Goal: Find contact information: Find contact information

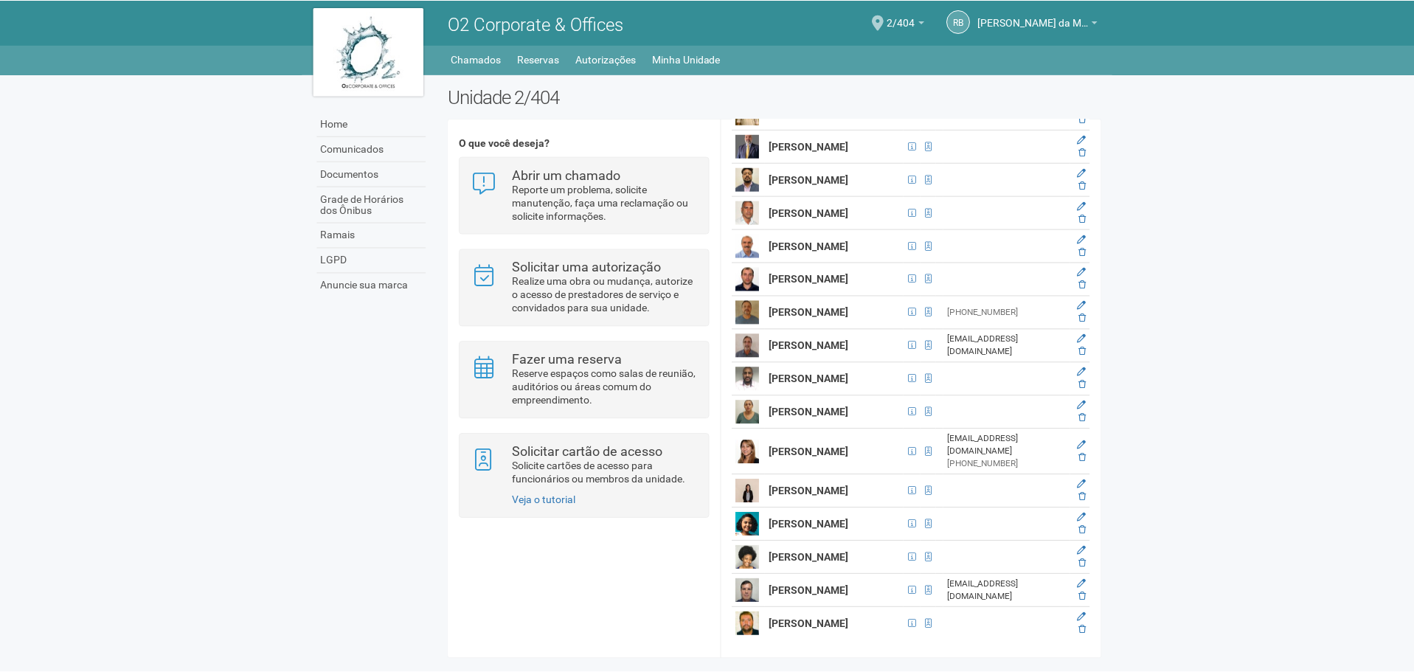
scroll to position [3467, 0]
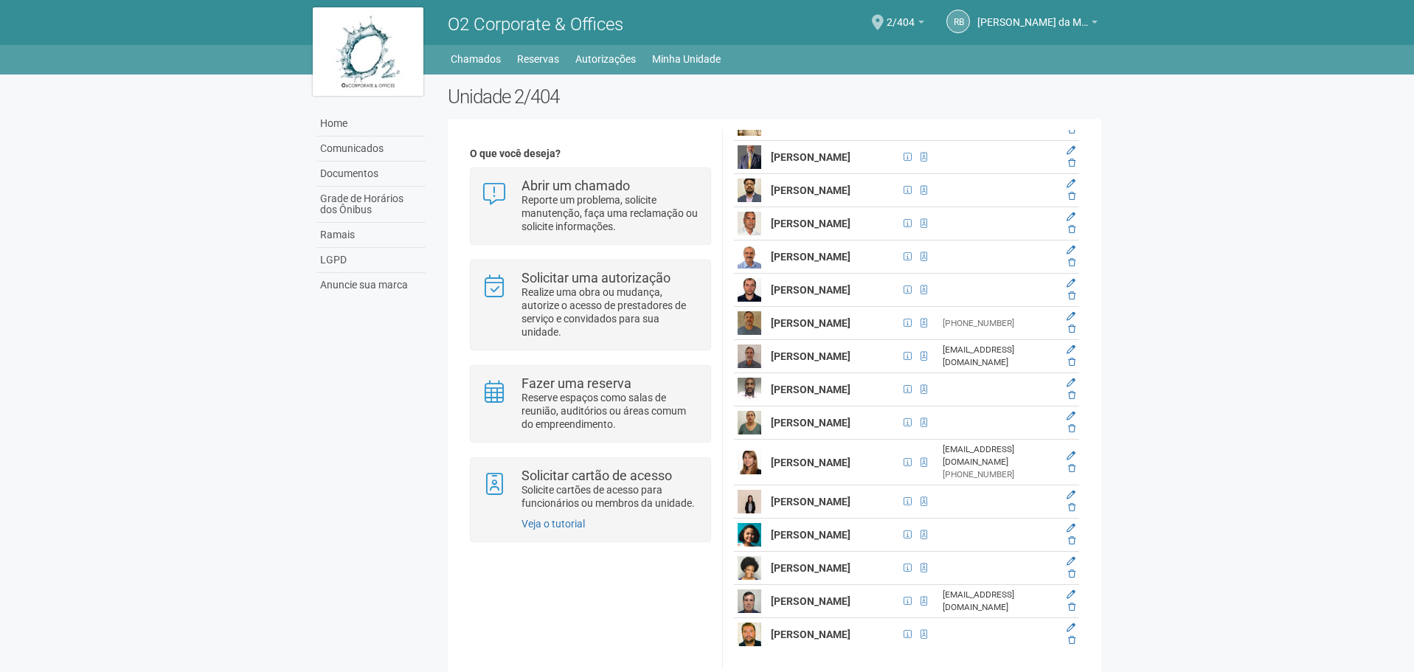
scroll to position [22, 0]
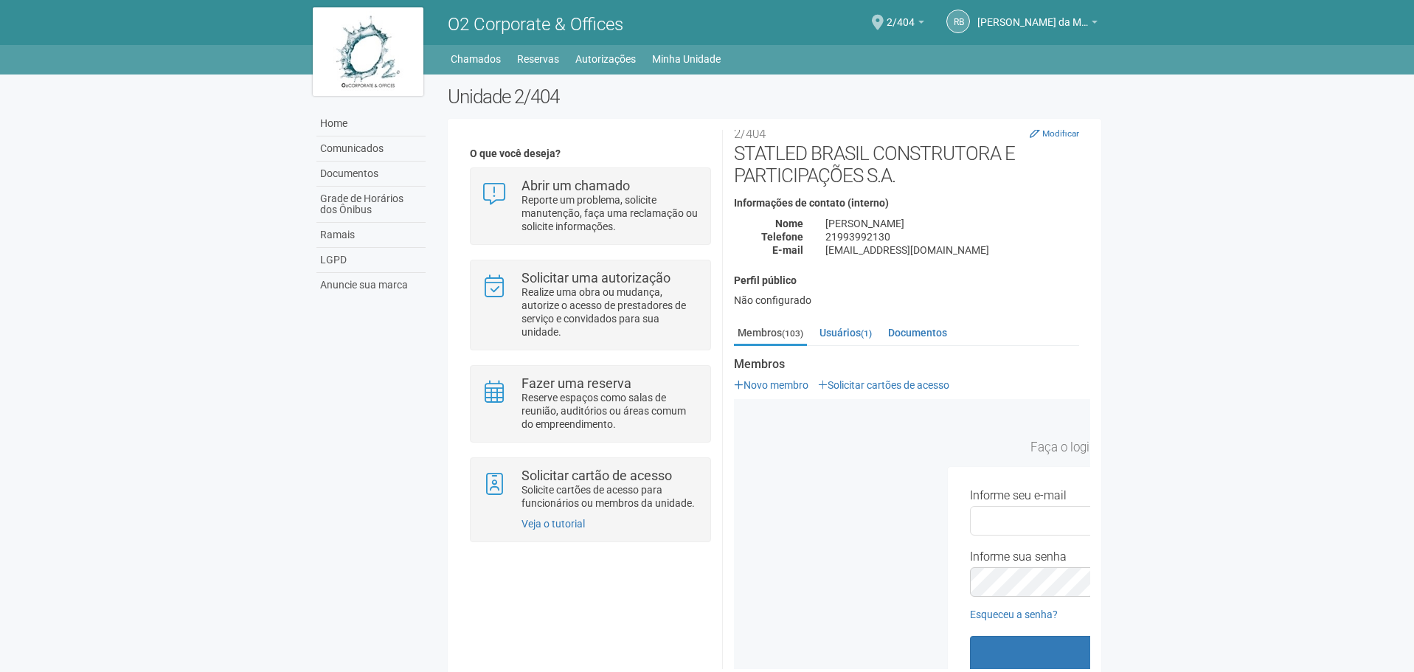
type input "**********"
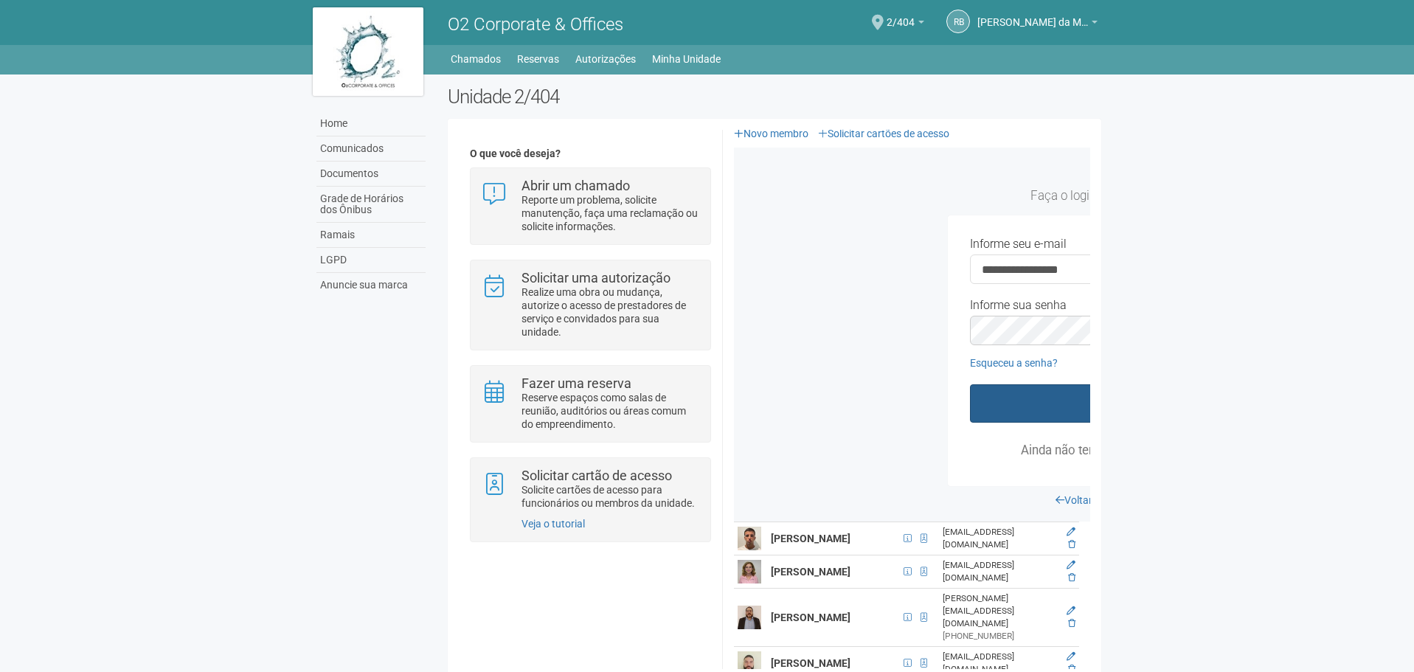
scroll to position [317, 0]
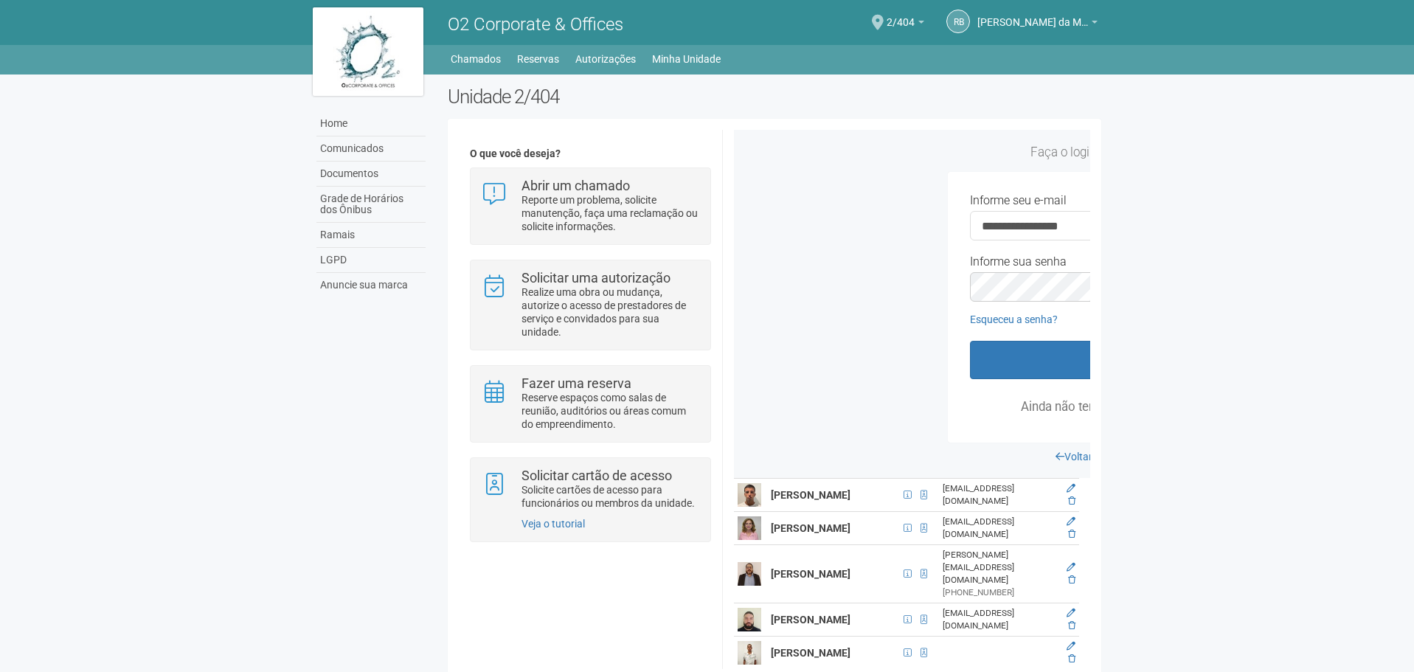
click at [1236, 419] on body "Aguarde... O2 Corporate & Offices RB [PERSON_NAME] da Motta Junior [PERSON_NAME…" at bounding box center [707, 336] width 1414 height 672
click at [1071, 458] on link "Voltar para O2 Corporate & Offices" at bounding box center [1139, 457] width 167 height 12
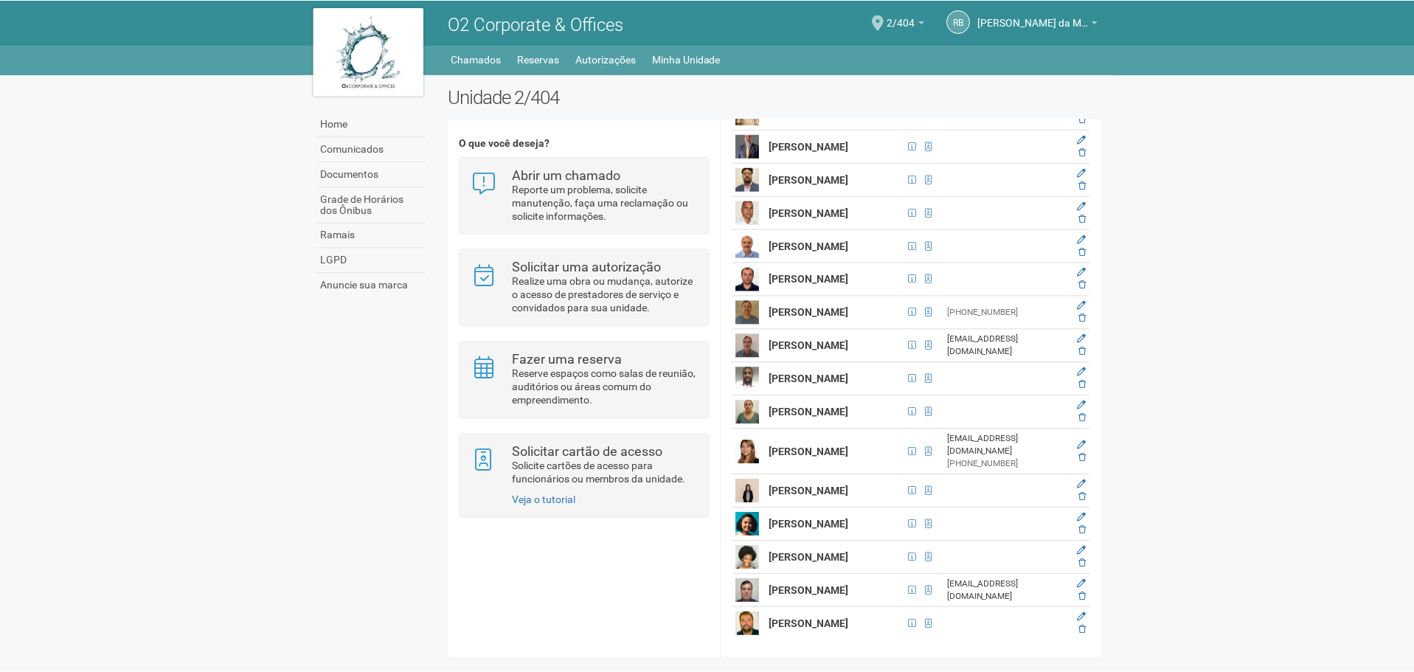
scroll to position [3393, 0]
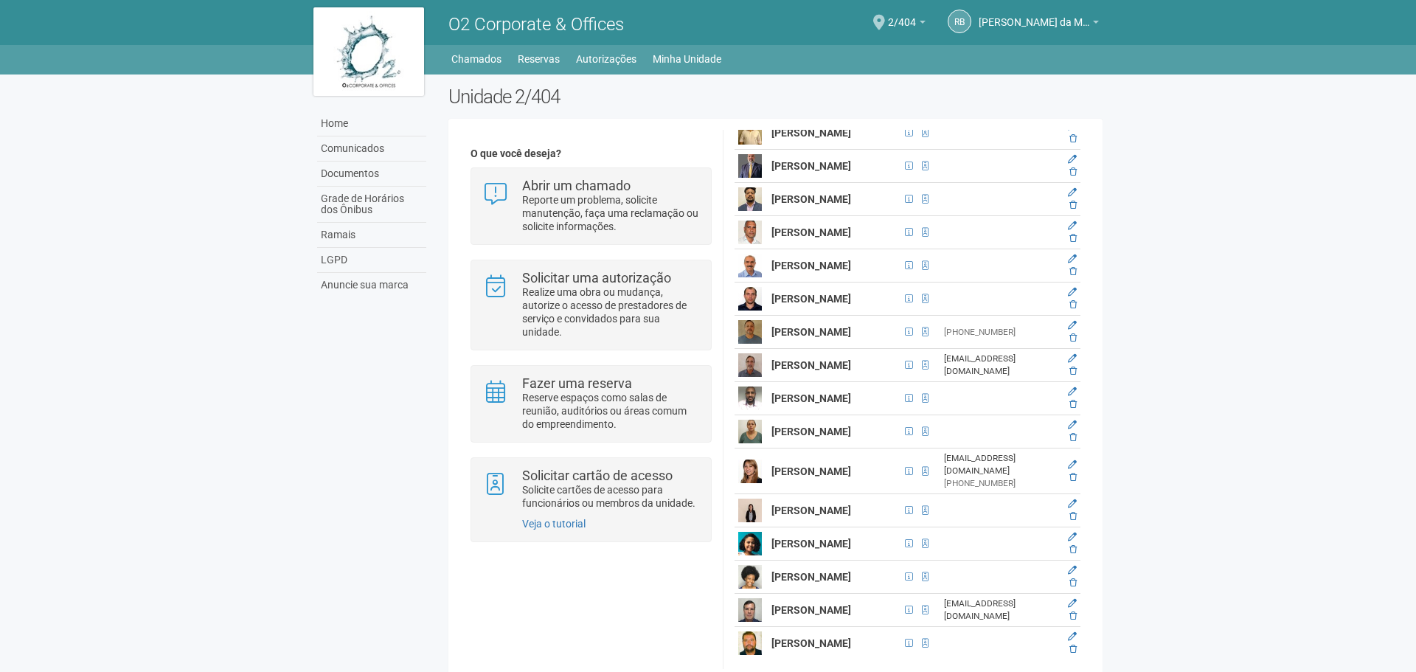
type input "**********"
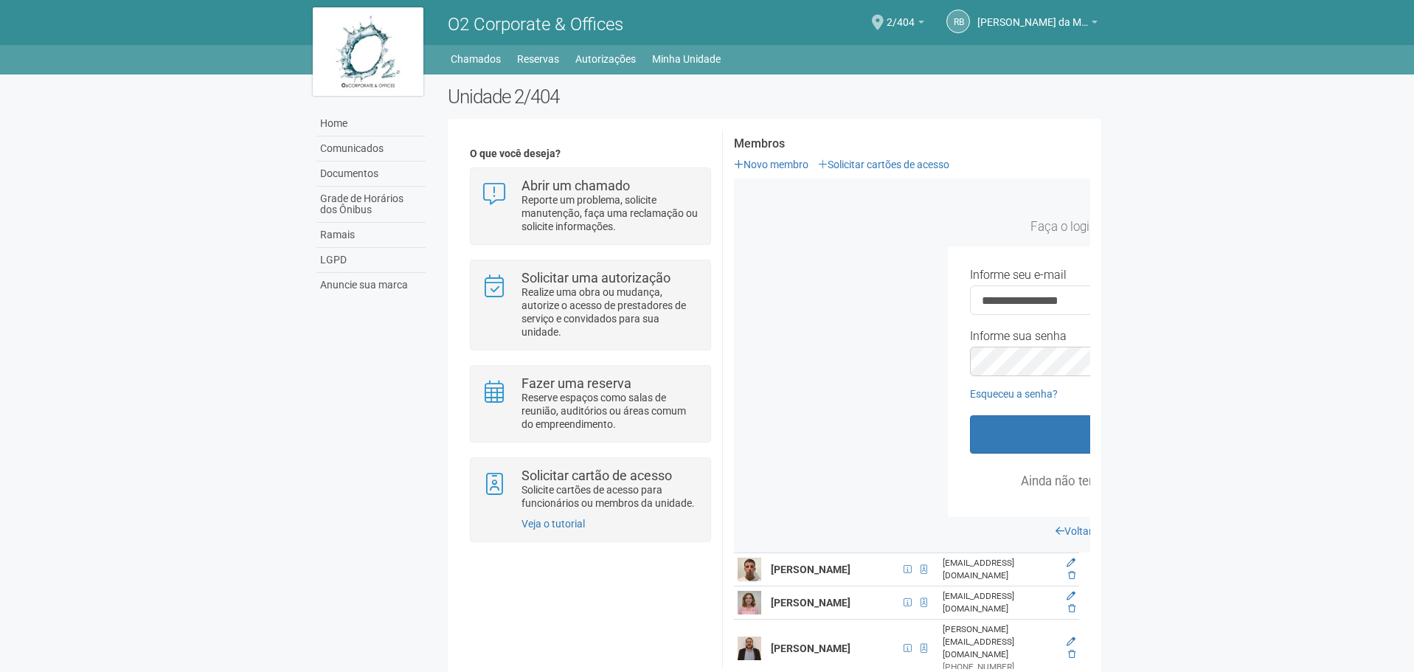
scroll to position [243, 0]
click at [1029, 443] on button "Entrar" at bounding box center [1139, 434] width 339 height 38
click at [1072, 520] on div "**********" at bounding box center [1140, 370] width 406 height 363
click at [1069, 526] on link "Voltar para O2 Corporate & Offices" at bounding box center [1139, 531] width 167 height 12
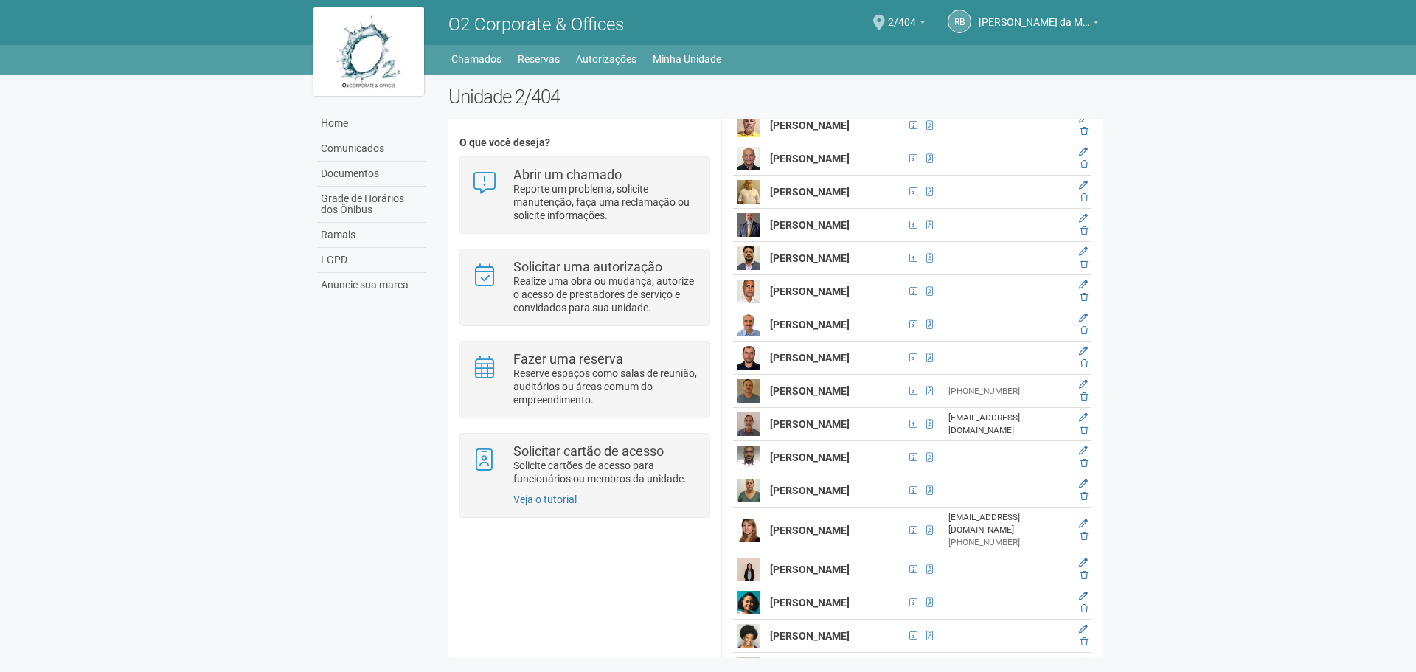
scroll to position [3320, 0]
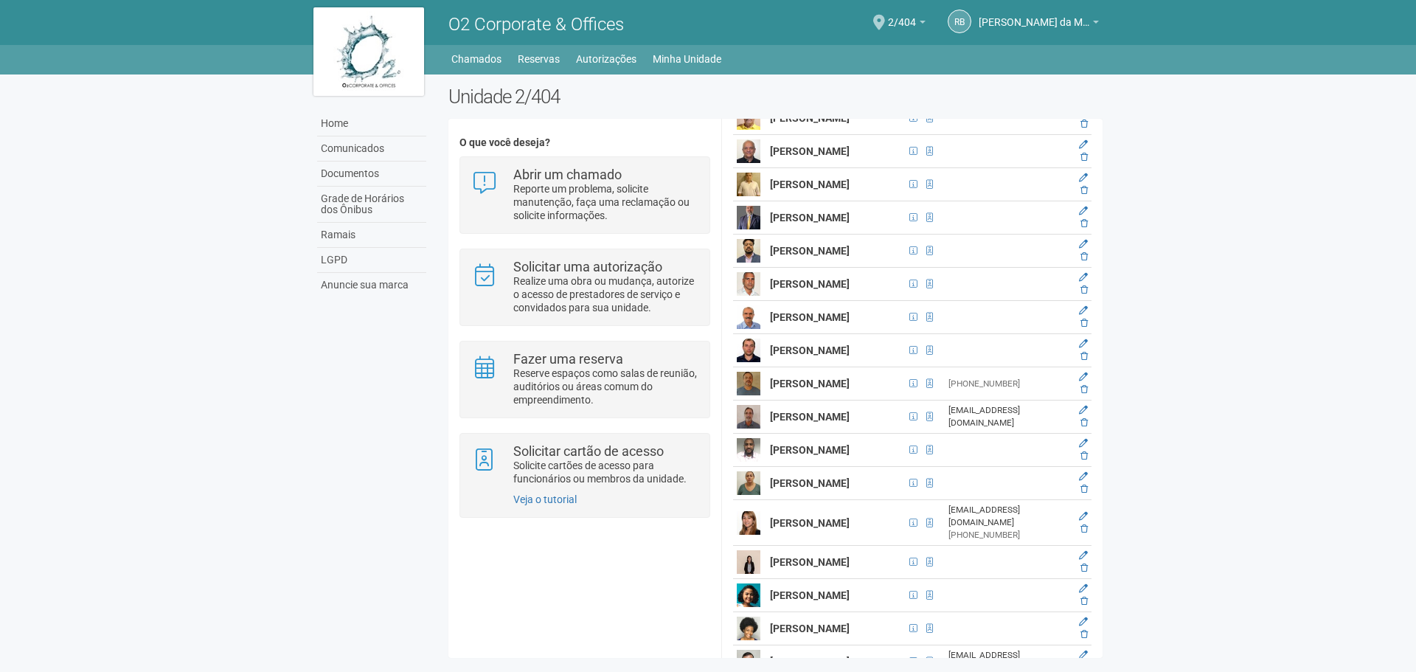
drag, startPoint x: 772, startPoint y: 344, endPoint x: 856, endPoint y: 367, distance: 86.4
copy strong "[PERSON_NAME]"
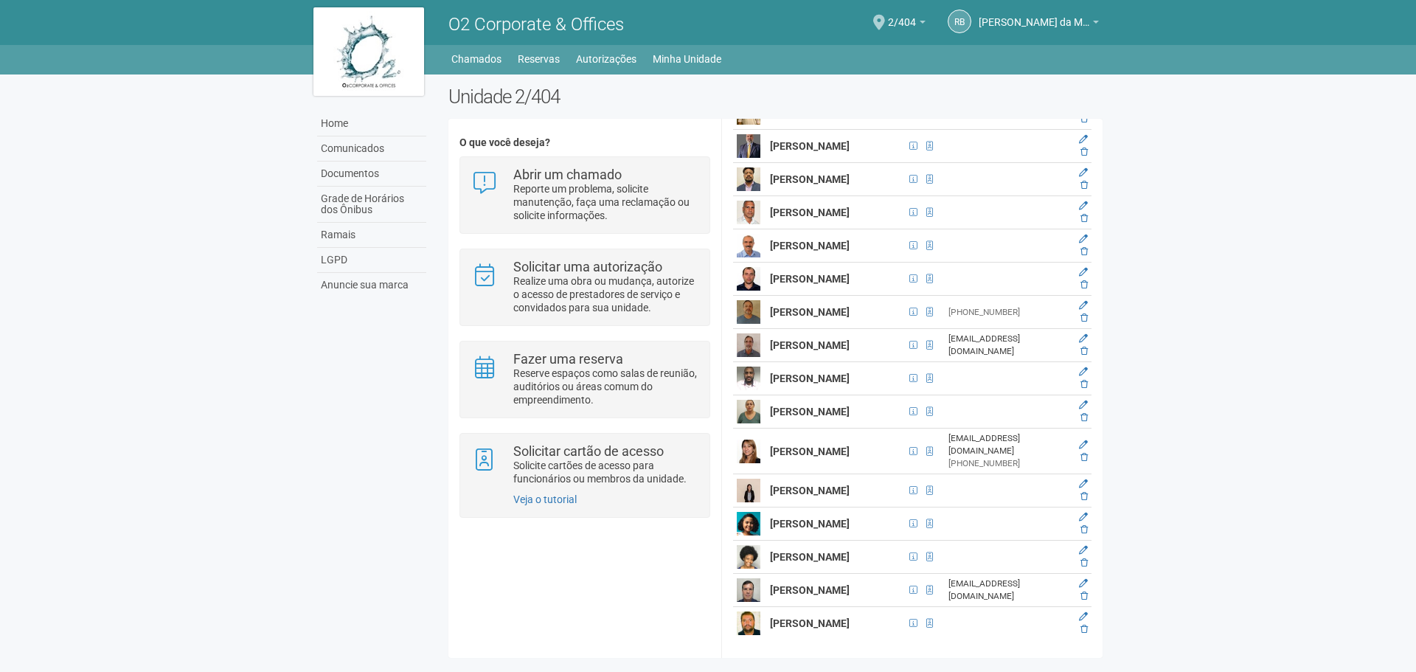
scroll to position [3688, 0]
drag, startPoint x: 768, startPoint y: 292, endPoint x: 865, endPoint y: 318, distance: 100.0
click at [865, 163] on td "[PERSON_NAME]" at bounding box center [835, 146] width 139 height 33
copy strong "[PERSON_NAME]"
